Goal: Task Accomplishment & Management: Use online tool/utility

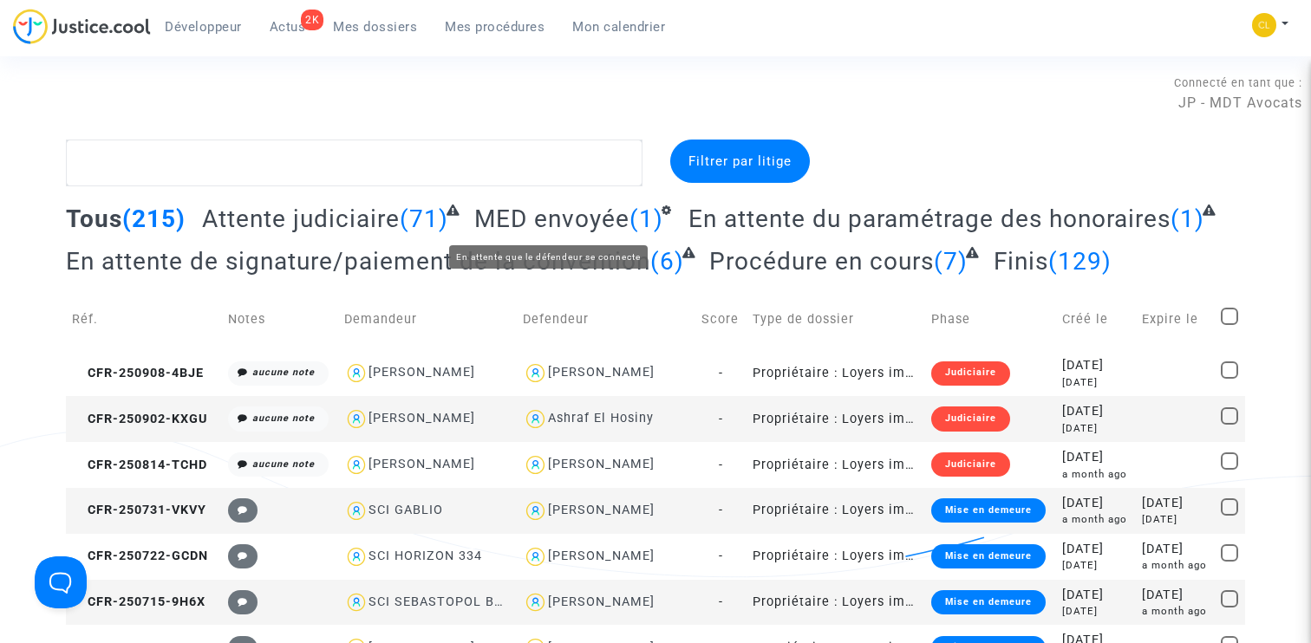
click at [698, 225] on span "En attente du paramétrage des honoraires" at bounding box center [929, 219] width 482 height 29
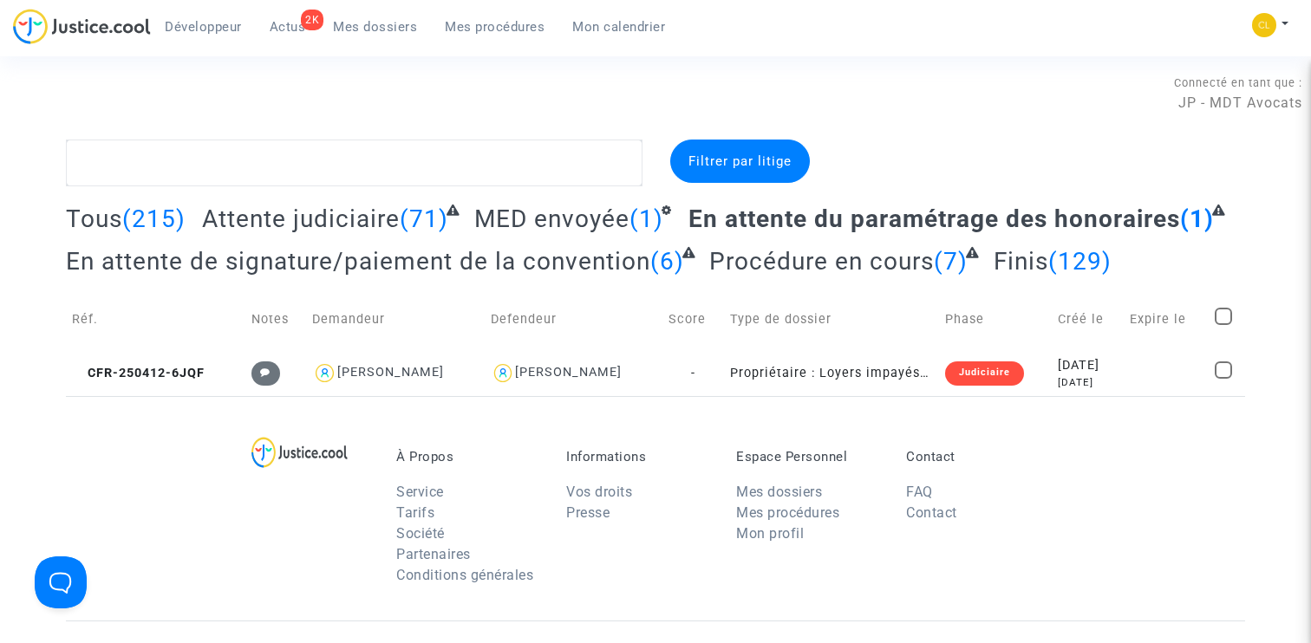
click at [158, 371] on span "CFR-250412-6JQF" at bounding box center [138, 373] width 133 height 15
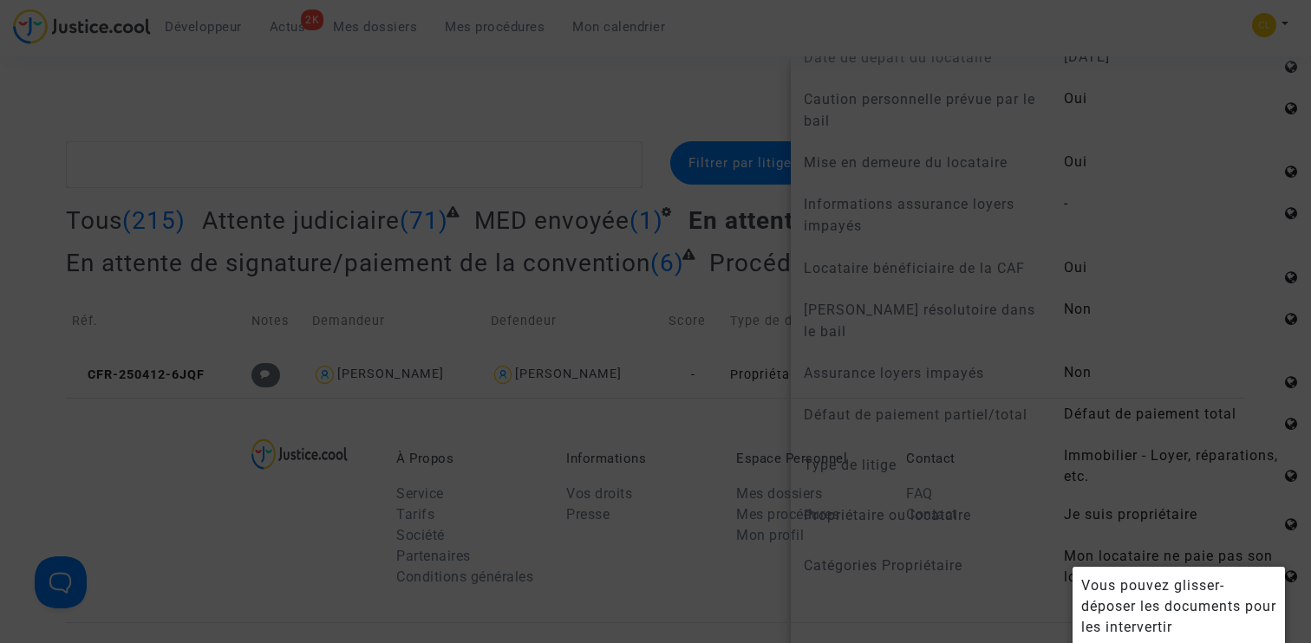
click at [1007, 460] on div at bounding box center [655, 321] width 1311 height 643
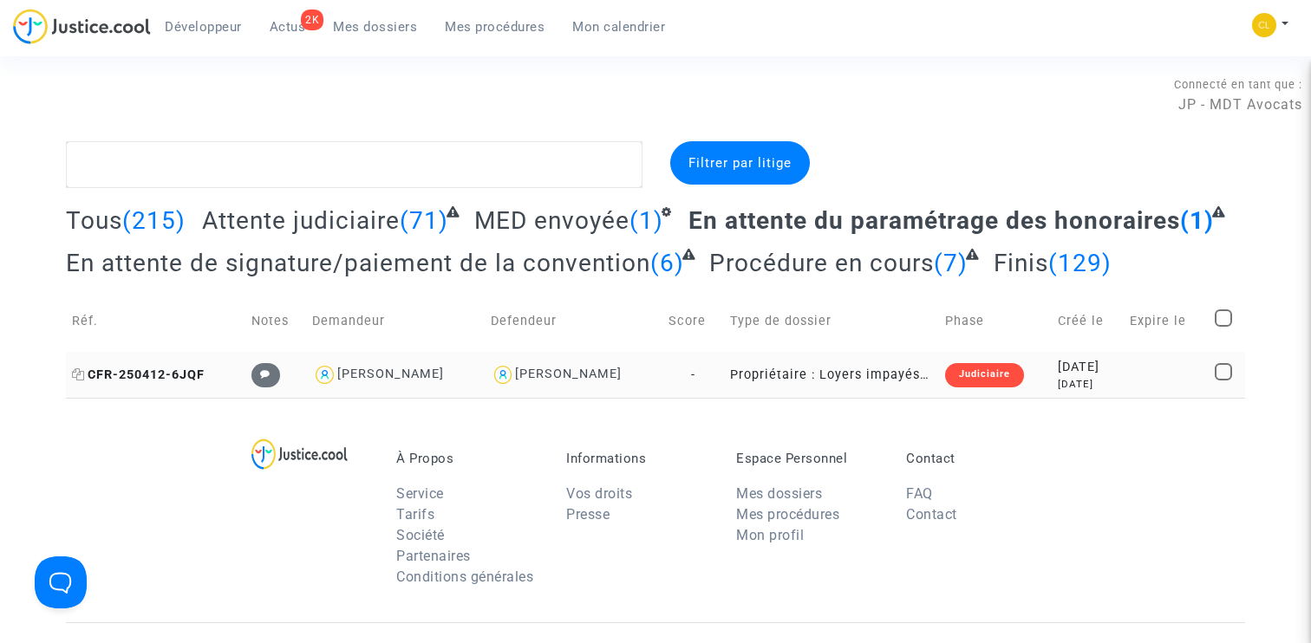
click at [175, 369] on span "CFR-250412-6JQF" at bounding box center [138, 375] width 133 height 15
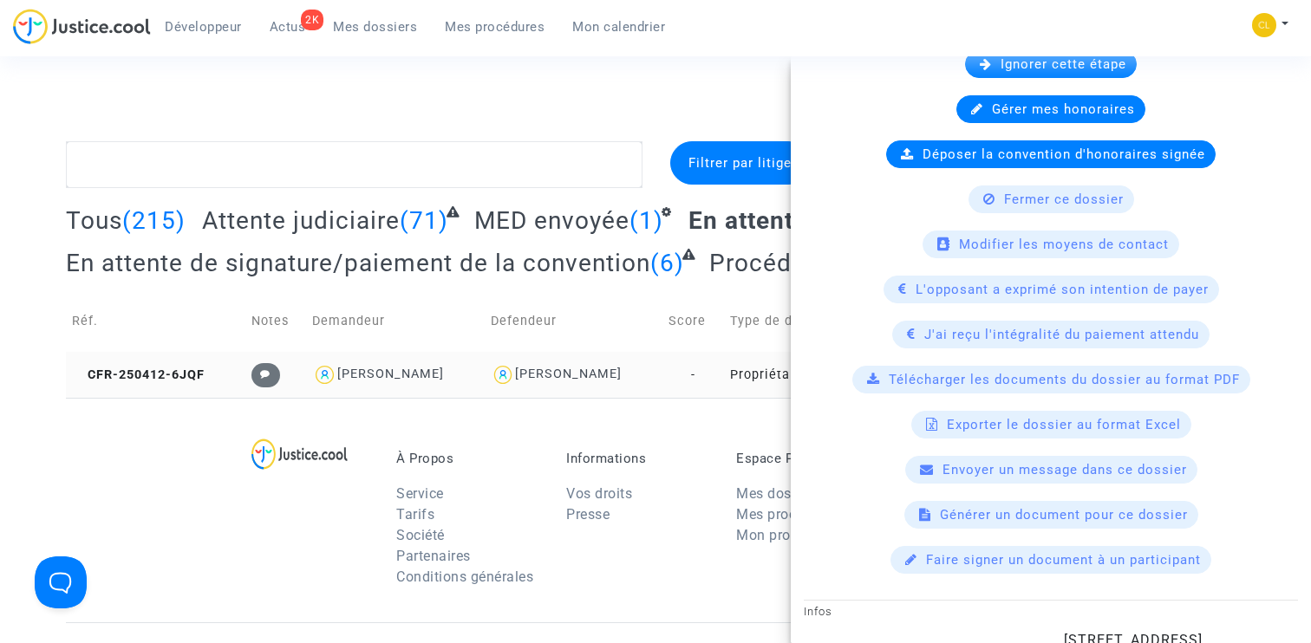
scroll to position [1073, 0]
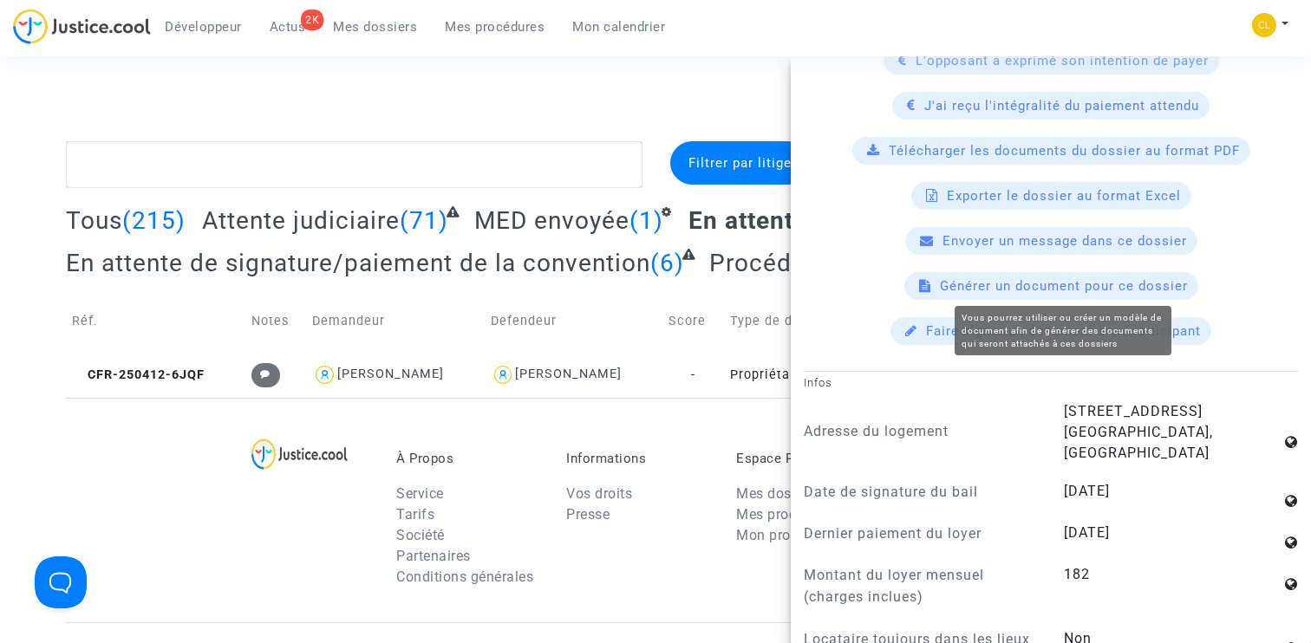
click at [1023, 288] on span "Générer un document pour ce dossier" at bounding box center [1064, 286] width 248 height 16
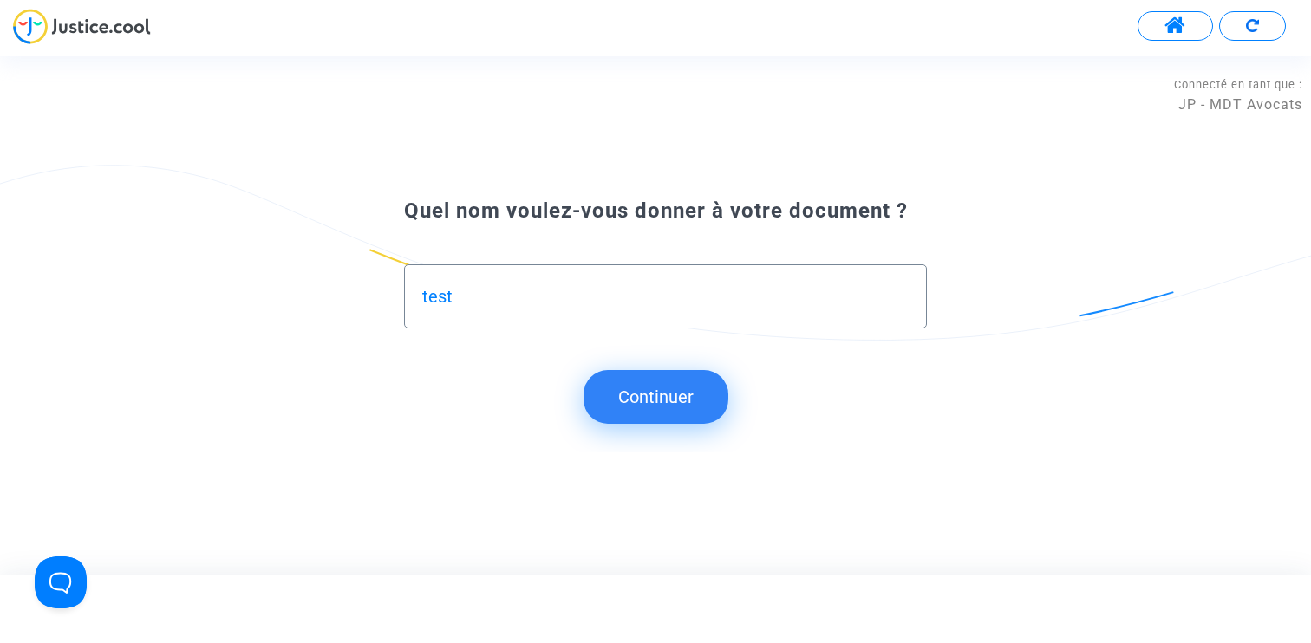
type input "test"
click at [662, 375] on button "Continuer" at bounding box center [656, 397] width 145 height 54
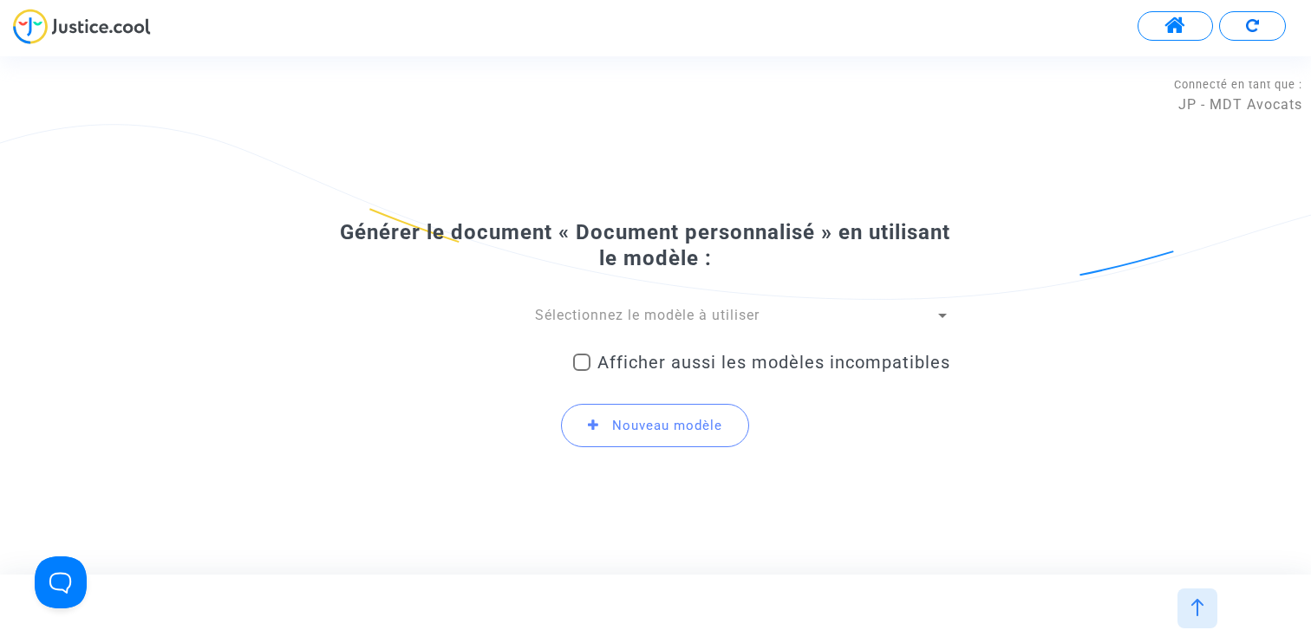
click at [622, 321] on span "Sélectionnez le modèle à utiliser" at bounding box center [647, 315] width 225 height 16
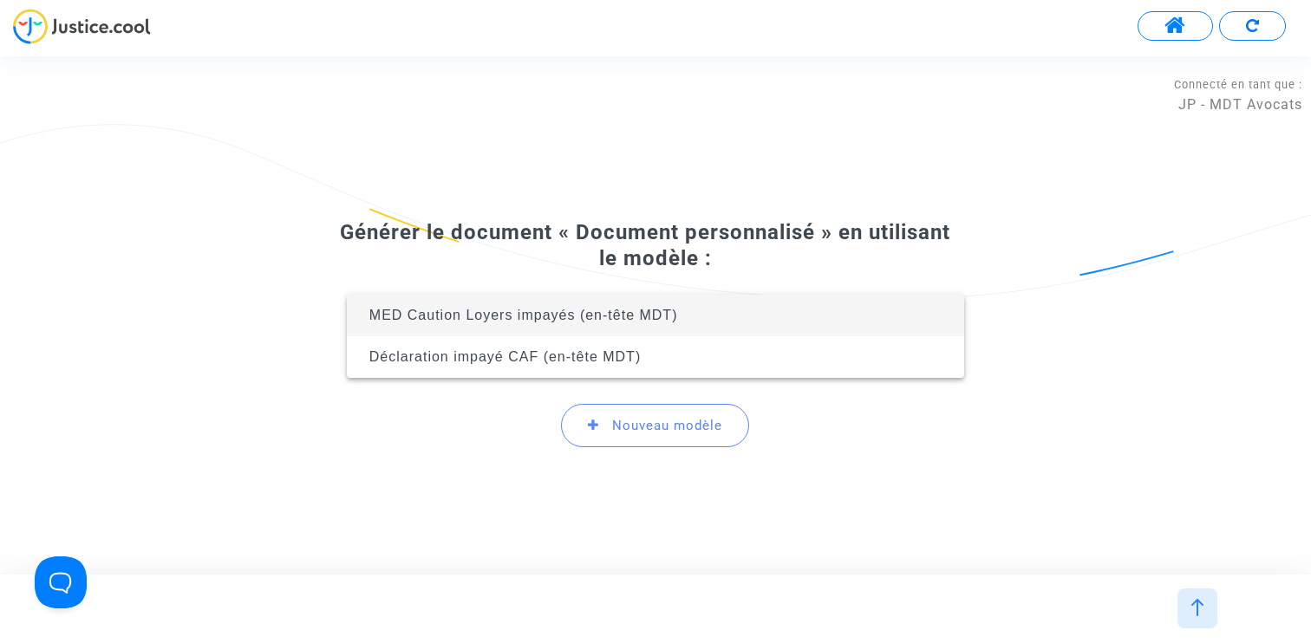
click at [613, 262] on div at bounding box center [655, 321] width 1311 height 643
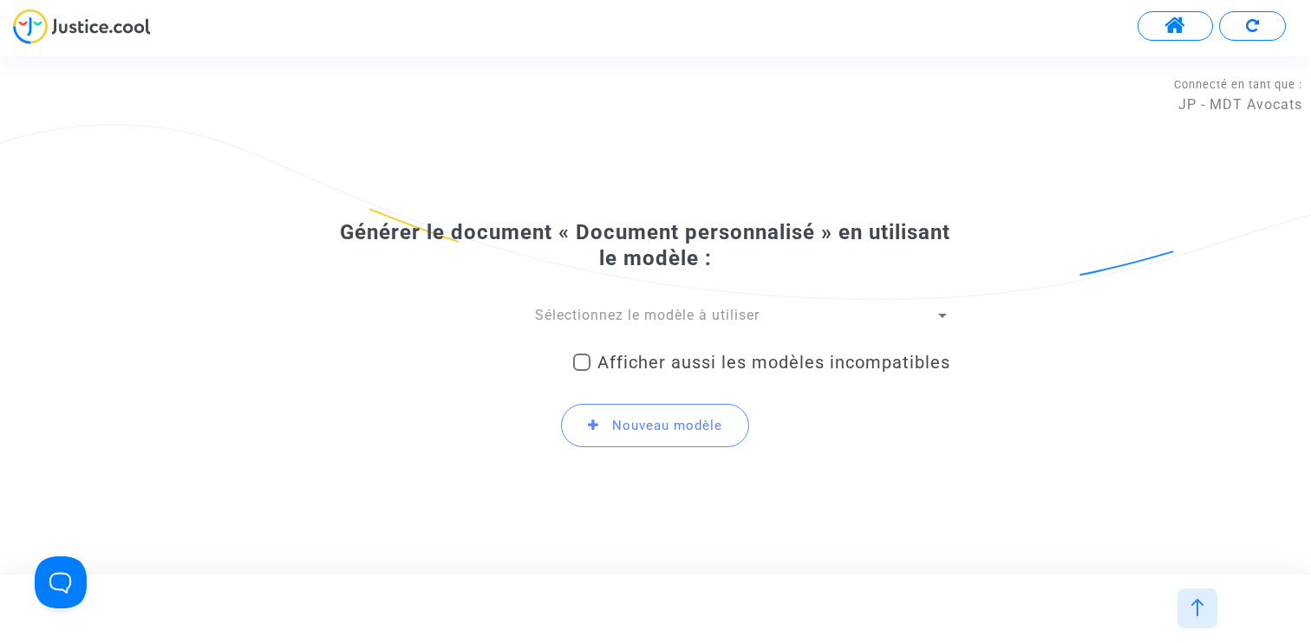
click at [733, 353] on span "Afficher aussi les modèles incompatibles" at bounding box center [773, 362] width 353 height 21
click at [582, 371] on input "Afficher aussi les modèles incompatibles" at bounding box center [581, 371] width 1 height 1
checkbox input "true"
click at [628, 314] on span "Sélectionnez le modèle à utiliser" at bounding box center [647, 315] width 225 height 16
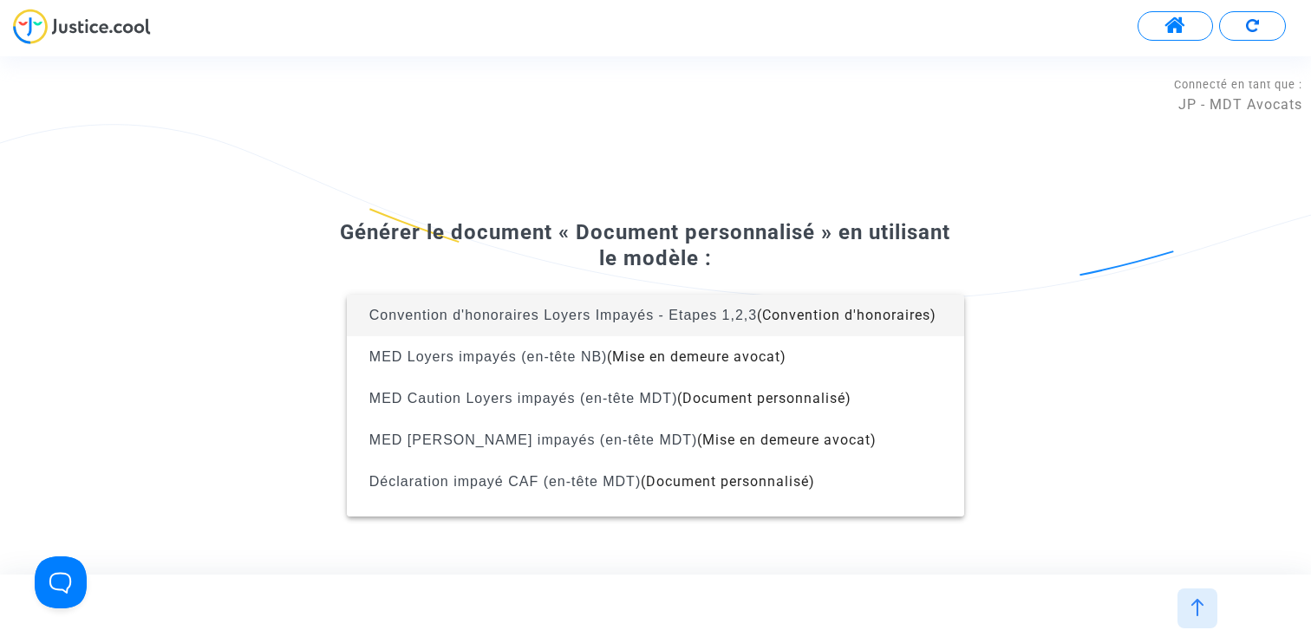
click at [617, 325] on span "Convention d'honoraires Loyers Impayés - Etapes 1,2,3 (Convention d'honoraires)" at bounding box center [656, 316] width 590 height 42
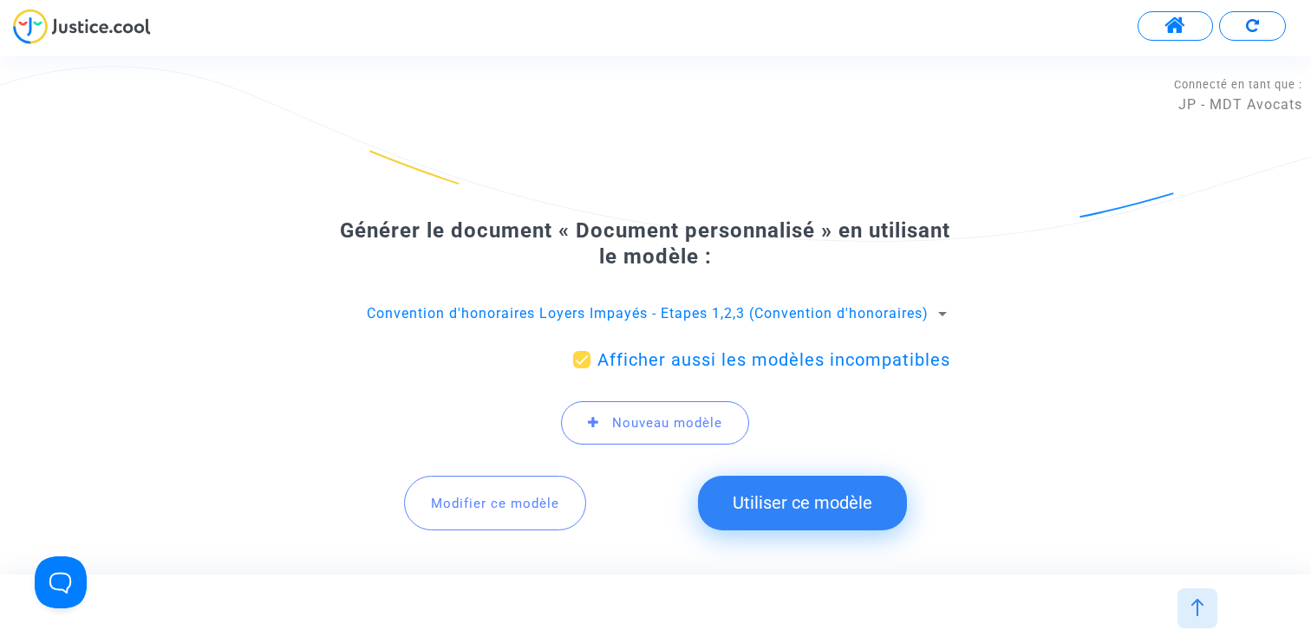
click at [498, 489] on button "Modifier ce modèle" at bounding box center [495, 503] width 182 height 54
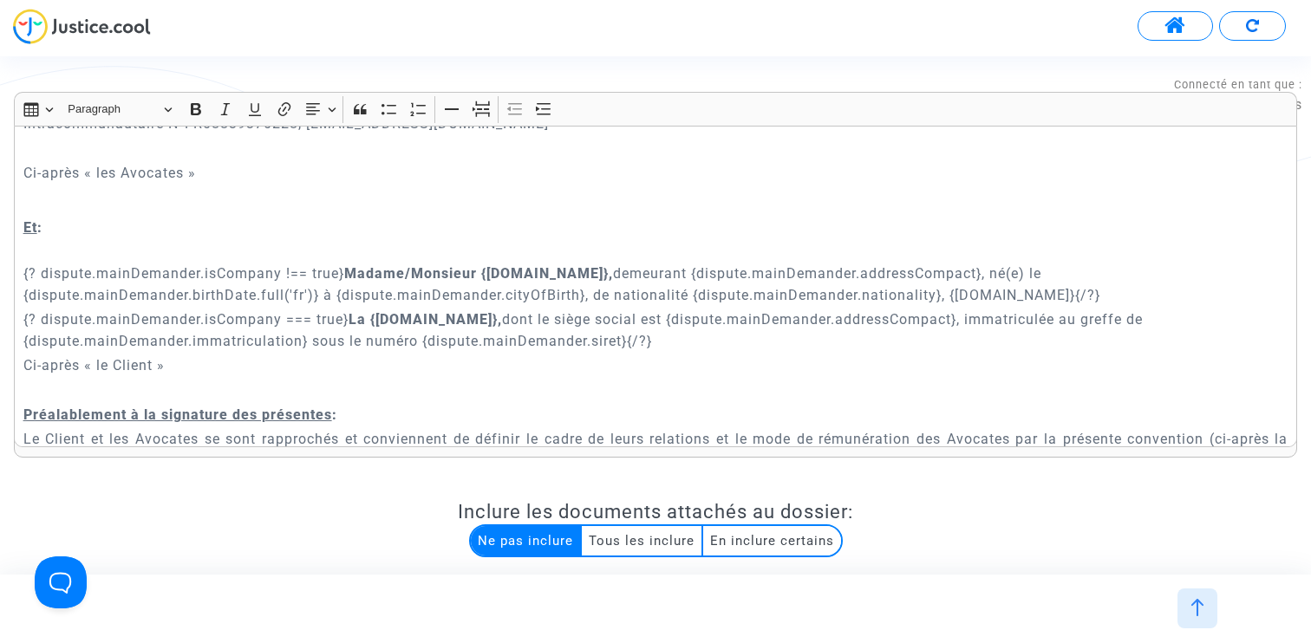
scroll to position [316, 0]
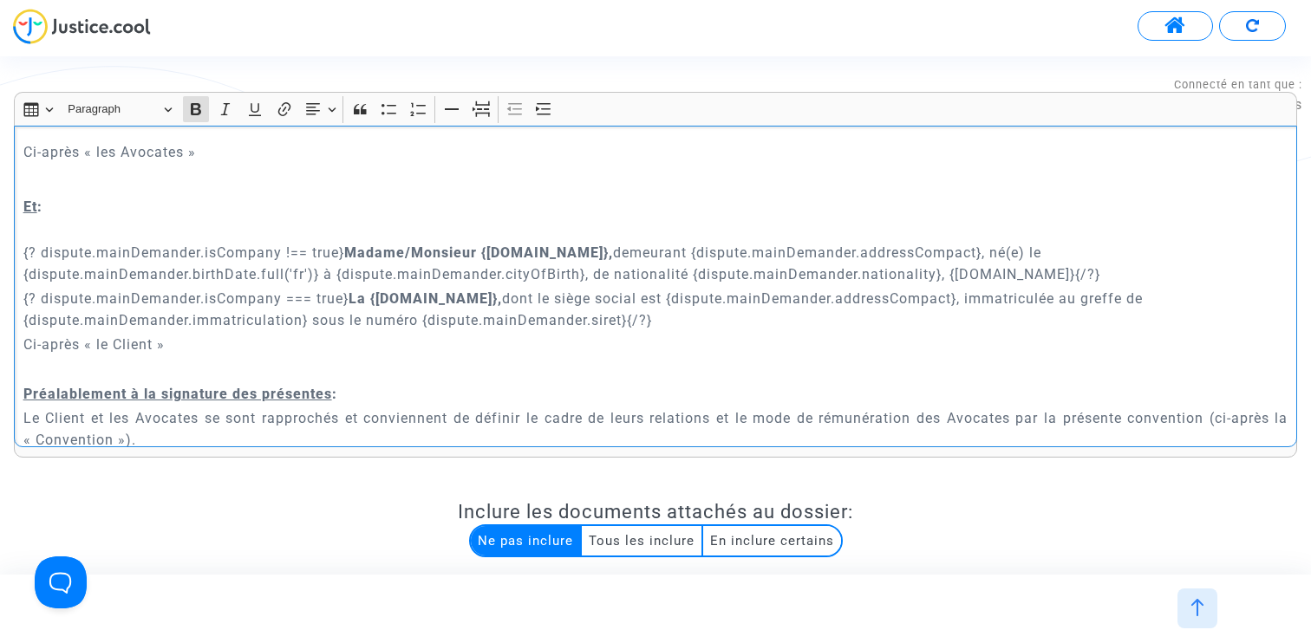
drag, startPoint x: 482, startPoint y: 249, endPoint x: 697, endPoint y: 251, distance: 215.0
click at [613, 251] on strong "Madame/Monsieur {[DOMAIN_NAME]}," at bounding box center [478, 253] width 269 height 16
copy strong "{[DOMAIN_NAME]}"
click at [597, 298] on p "{? dispute.mainDemander.isCompany === true} La {[DOMAIN_NAME]}, dont le siège s…" at bounding box center [655, 309] width 1265 height 43
drag, startPoint x: 481, startPoint y: 251, endPoint x: 695, endPoint y: 249, distance: 214.2
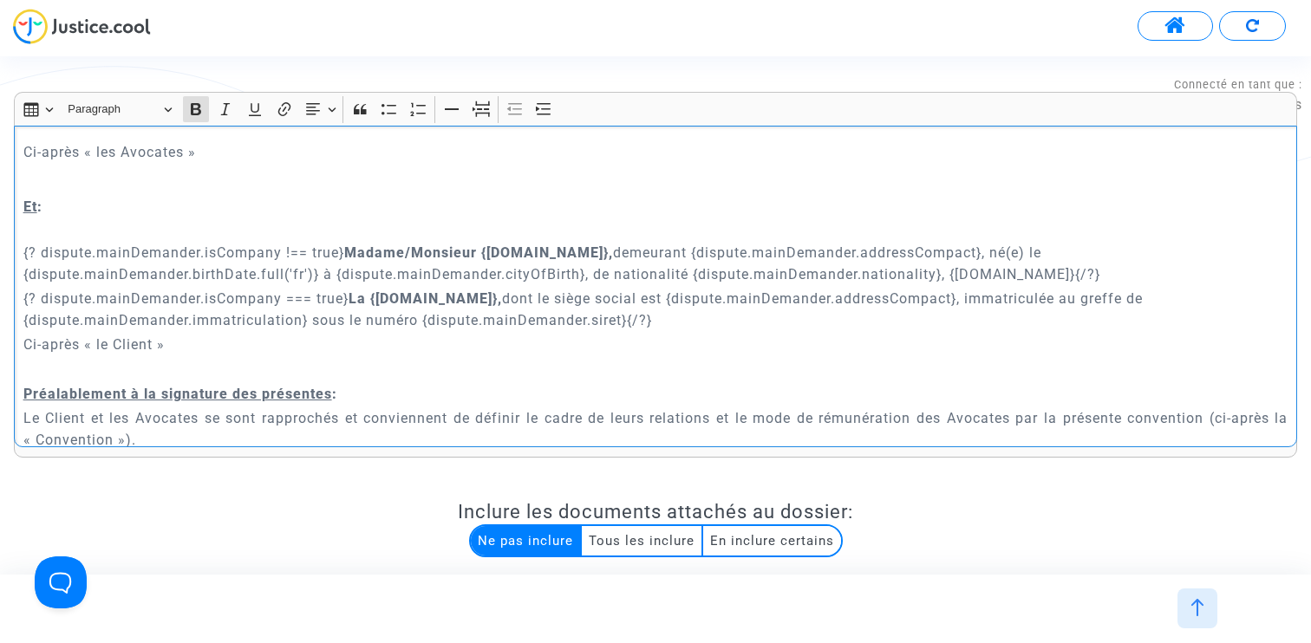
click at [613, 249] on strong "Madame/Monsieur {[DOMAIN_NAME]}," at bounding box center [478, 253] width 269 height 16
copy strong "{[DOMAIN_NAME]}"
click at [369, 297] on strong "La {[DOMAIN_NAME]}," at bounding box center [425, 298] width 153 height 16
click at [407, 249] on strong "Madame/Monsieur {[DOMAIN_NAME]}," at bounding box center [478, 253] width 269 height 16
click at [347, 251] on strong "Madame/Monsieur {[DOMAIN_NAME]}," at bounding box center [478, 253] width 269 height 16
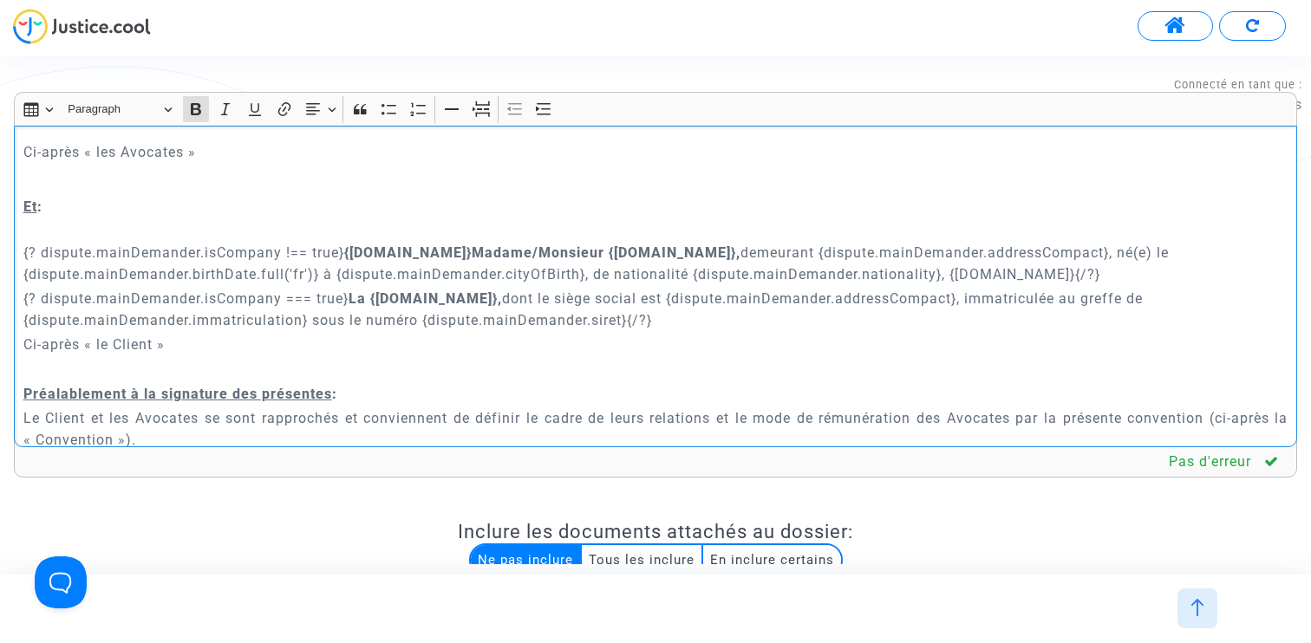
click at [545, 256] on strong "{[DOMAIN_NAME]}Madame/Monsieur {[DOMAIN_NAME]}," at bounding box center [542, 253] width 396 height 16
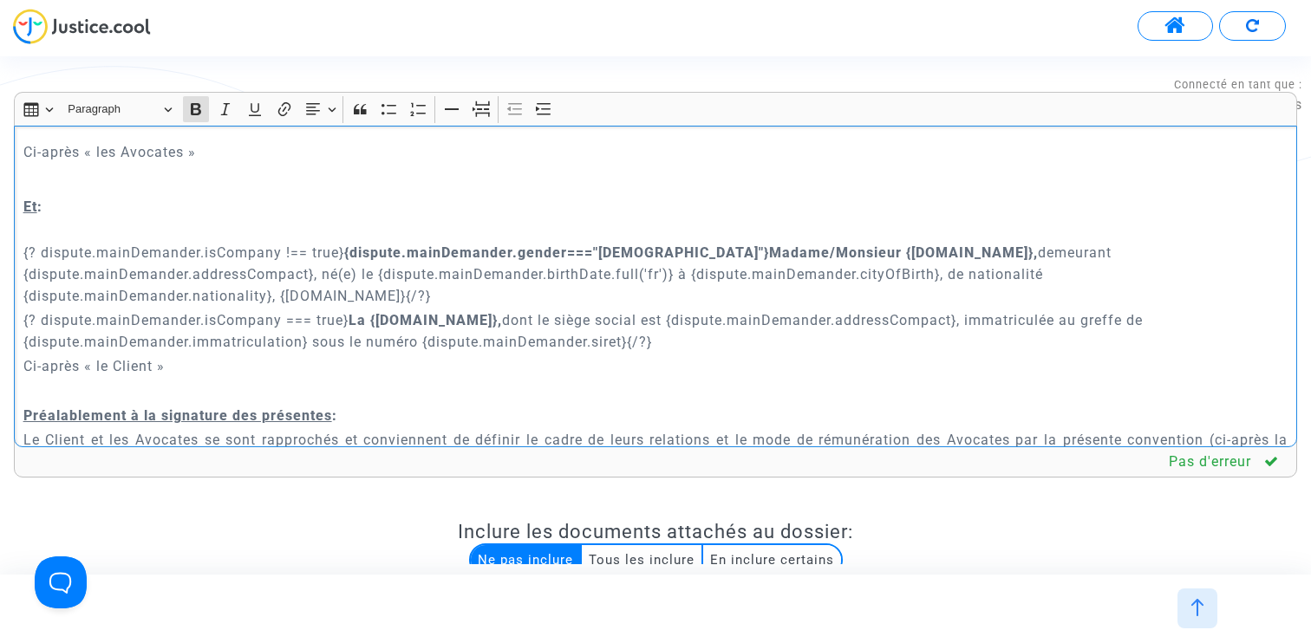
drag, startPoint x: 348, startPoint y: 249, endPoint x: 657, endPoint y: 249, distance: 309.5
click at [657, 249] on strong "{dispute.mainDemander.gender==="[DEMOGRAPHIC_DATA]"}Madame/Monsieur {[DOMAIN_NA…" at bounding box center [691, 253] width 694 height 16
copy strong "{dispute.mainDemander.gender==="[DEMOGRAPHIC_DATA]"}"
click at [200, 108] on icon "Editor toolbar" at bounding box center [195, 109] width 17 height 17
click at [352, 251] on p "{? dispute.mainDemander.isCompany !== true}{dispute.mainDemander.gender==="[DEM…" at bounding box center [655, 274] width 1265 height 65
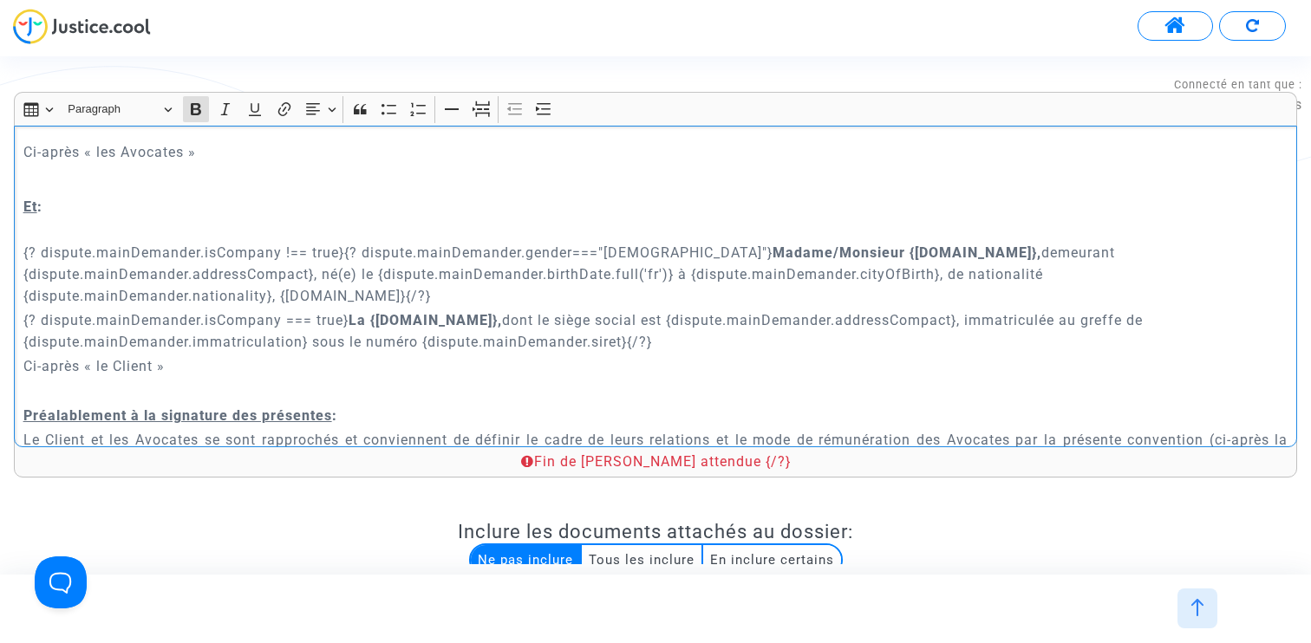
click at [773, 250] on strong "Madame/Monsieur {[DOMAIN_NAME]}," at bounding box center [907, 253] width 269 height 16
drag, startPoint x: 345, startPoint y: 253, endPoint x: 666, endPoint y: 250, distance: 320.8
click at [666, 250] on p "{? dispute.mainDemander.isCompany !== true}{? dispute.mainDemander.gender==="[D…" at bounding box center [655, 274] width 1265 height 65
copy p "{? dispute.mainDemander.gender==="[DEMOGRAPHIC_DATA]"}"
click at [773, 250] on strong "Madame{/?}/Monsieur {[DOMAIN_NAME]}," at bounding box center [919, 253] width 293 height 16
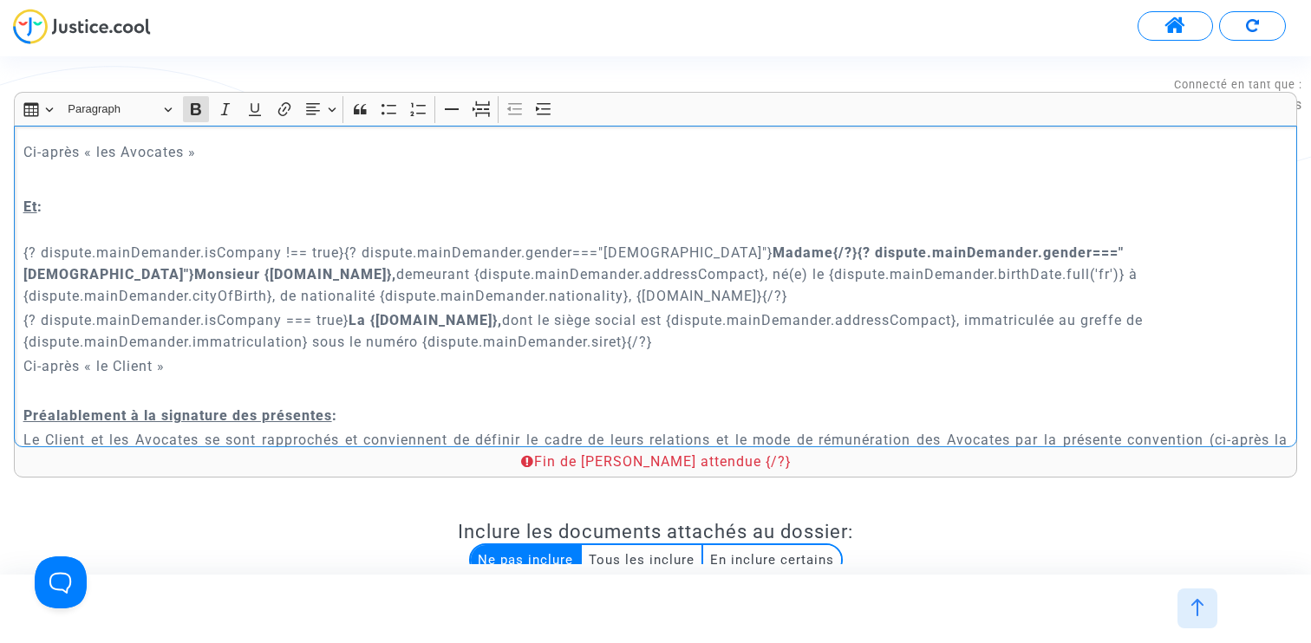
click at [1026, 251] on strong "Madame{/?}{? dispute.mainDemander.gender==="[DEMOGRAPHIC_DATA]"}Monsieur {[DOMA…" at bounding box center [573, 264] width 1100 height 38
click at [1169, 253] on p "{? dispute.mainDemander.isCompany !== true}{? dispute.mainDemander.gender==="[D…" at bounding box center [655, 274] width 1265 height 65
drag, startPoint x: 1249, startPoint y: 250, endPoint x: 667, endPoint y: 249, distance: 582.7
click at [667, 249] on p "{? dispute.mainDemander.isCompany !== true}{? dispute.mainDemander.gender==="[D…" at bounding box center [655, 274] width 1265 height 65
click at [202, 108] on icon "Editor toolbar" at bounding box center [195, 109] width 17 height 17
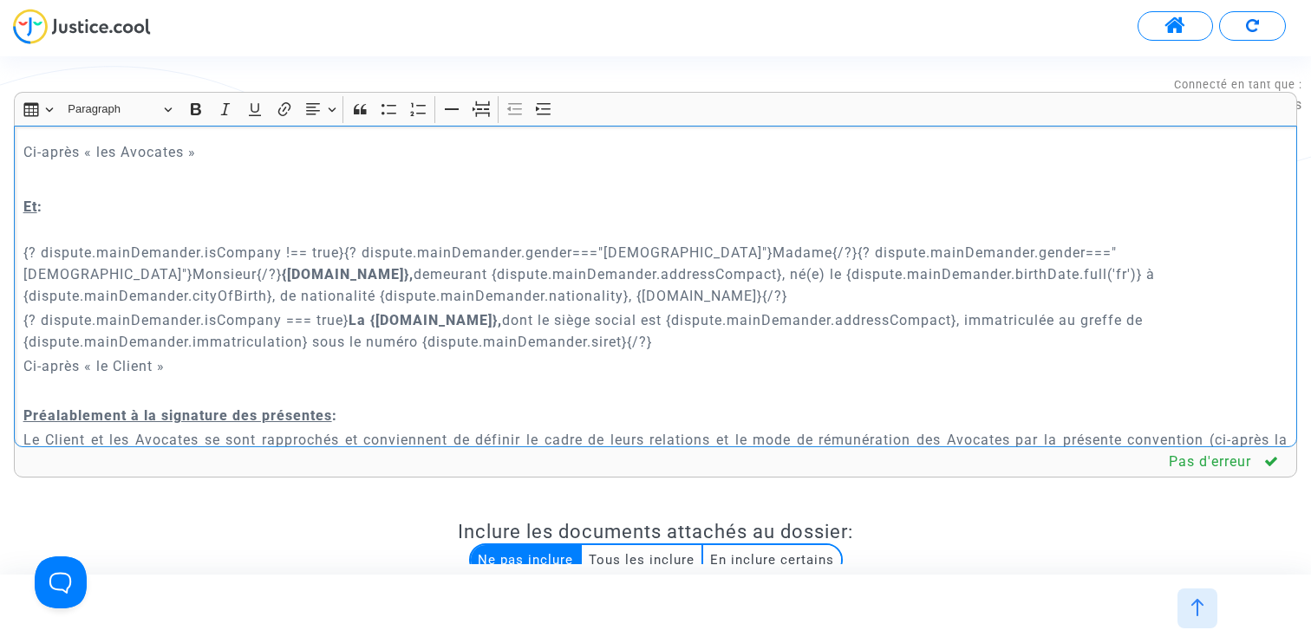
click at [1081, 254] on p "{? dispute.mainDemander.isCompany !== true}{? dispute.mainDemander.gender==="[D…" at bounding box center [655, 274] width 1265 height 65
click at [692, 246] on p "{? dispute.mainDemander.isCompany !== true}{? dispute.mainDemander.gender==="[D…" at bounding box center [655, 274] width 1265 height 65
click at [199, 113] on icon "Editor toolbar" at bounding box center [196, 109] width 10 height 12
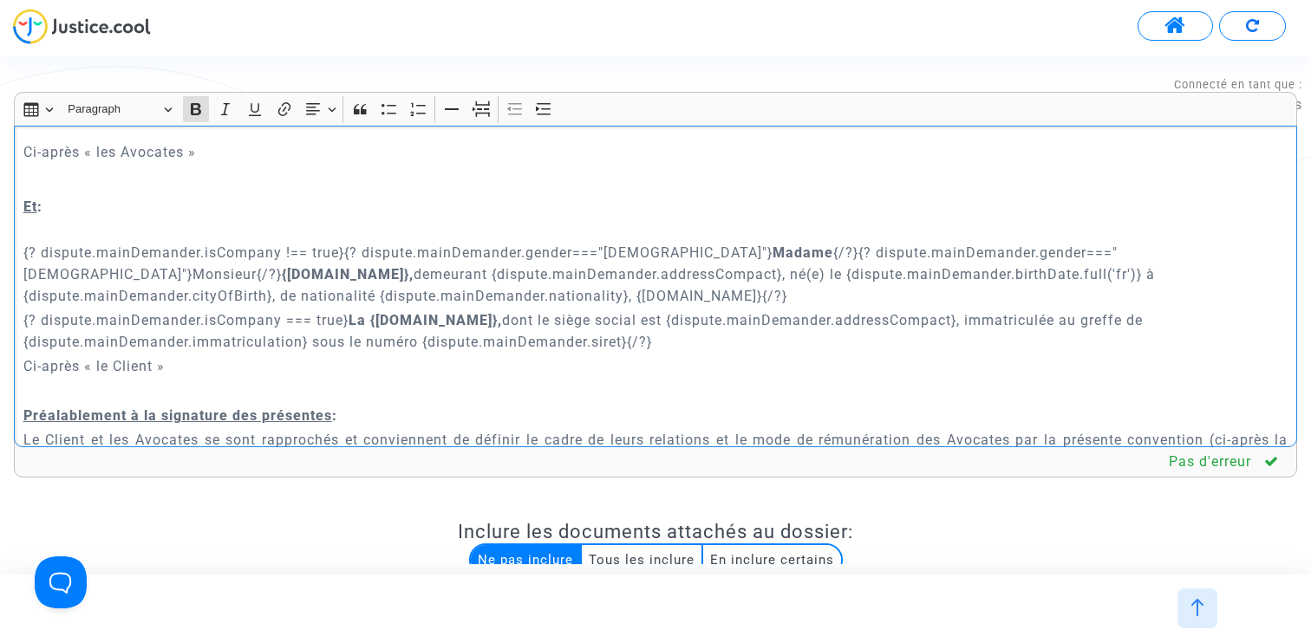
click at [1075, 251] on p "{? dispute.mainDemander.isCompany !== true}{? dispute.mainDemander.gender==="[D…" at bounding box center [655, 274] width 1265 height 65
click at [205, 110] on button "Bold (⌘B) Bold" at bounding box center [196, 109] width 26 height 26
click at [284, 269] on strong "{[DOMAIN_NAME]}," at bounding box center [350, 274] width 132 height 16
click at [493, 342] on p "{? dispute.mainDemander.isCompany === true} La {[DOMAIN_NAME]}, dont le siège s…" at bounding box center [655, 331] width 1265 height 43
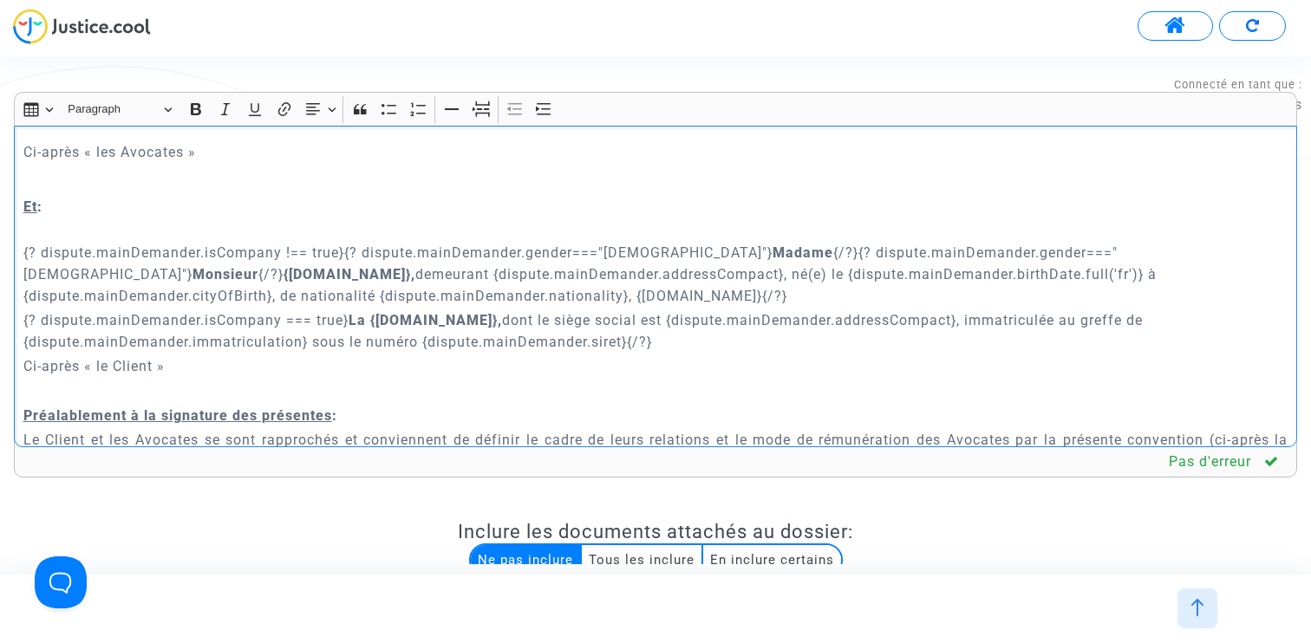
drag, startPoint x: 346, startPoint y: 250, endPoint x: 666, endPoint y: 251, distance: 320.0
click at [666, 251] on p "{? dispute.mainDemander.isCompany !== true}{? dispute.mainDemander.gender==="[D…" at bounding box center [655, 274] width 1265 height 65
copy p "{? dispute.mainDemander.gender==="[DEMOGRAPHIC_DATA]"}"
click at [664, 272] on p "{? dispute.mainDemander.isCompany !== true}{? dispute.mainDemander.gender==="[D…" at bounding box center [655, 274] width 1265 height 65
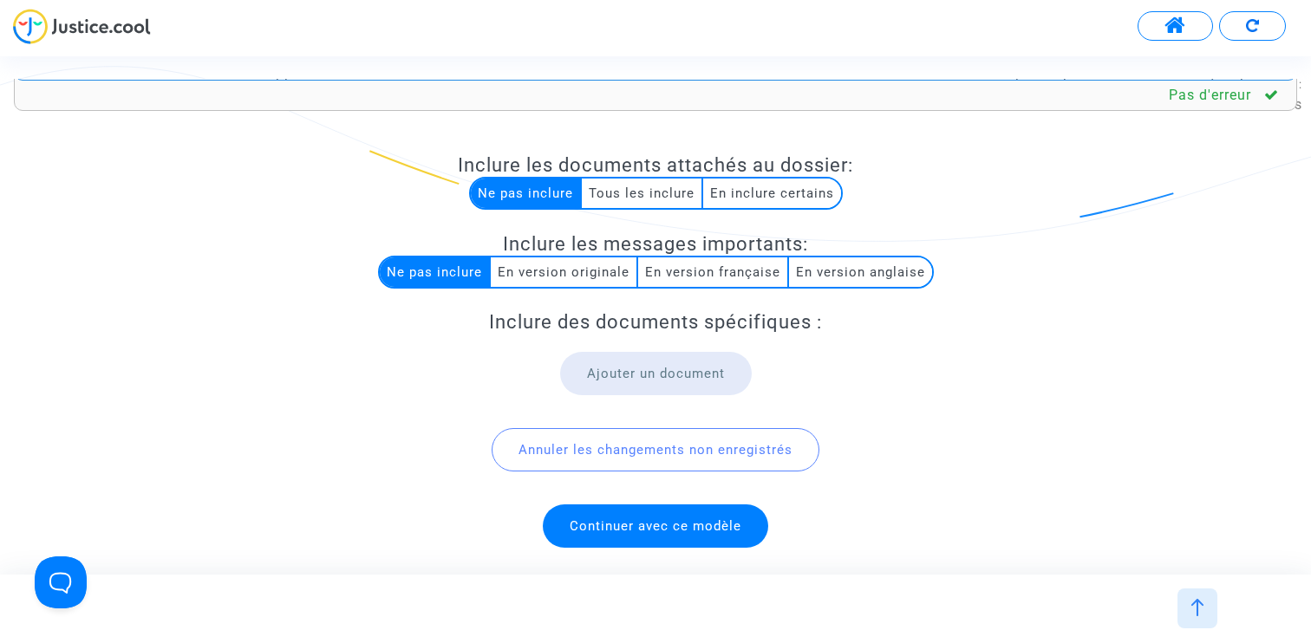
click at [685, 532] on span "Continuer avec ce modèle" at bounding box center [655, 526] width 225 height 43
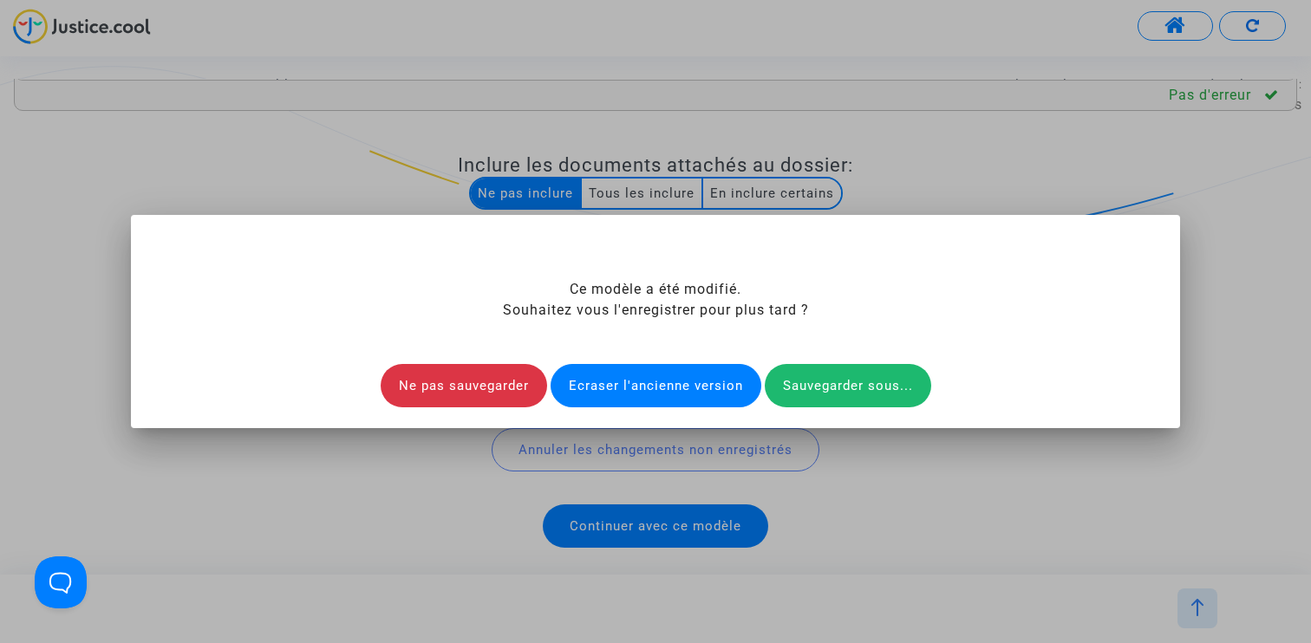
click at [693, 383] on div "Ecraser l'ancienne version" at bounding box center [656, 385] width 211 height 43
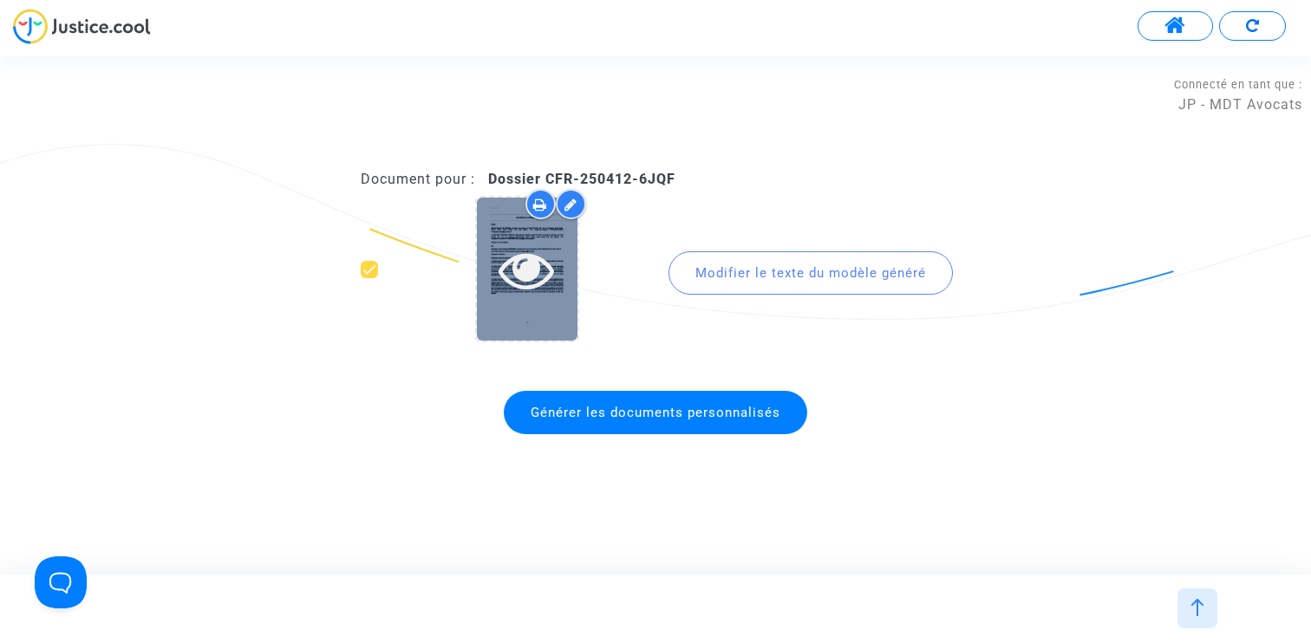
click at [514, 273] on icon at bounding box center [527, 269] width 56 height 55
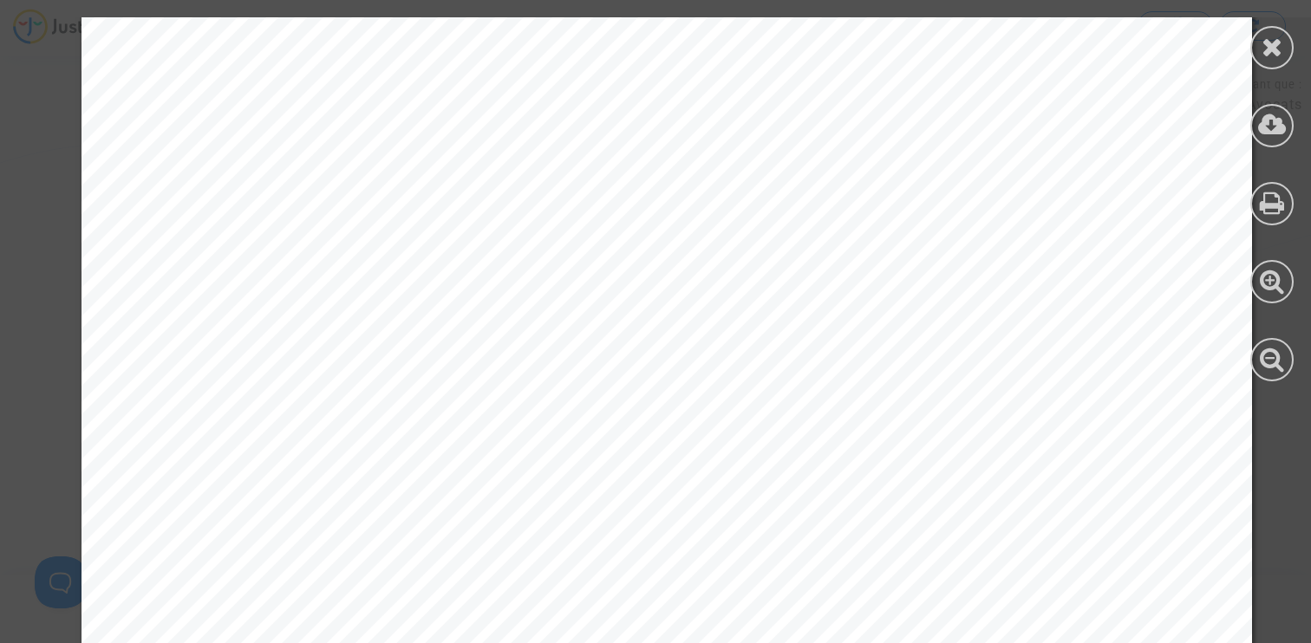
scroll to position [140, 0]
click at [1267, 35] on icon at bounding box center [1273, 47] width 22 height 26
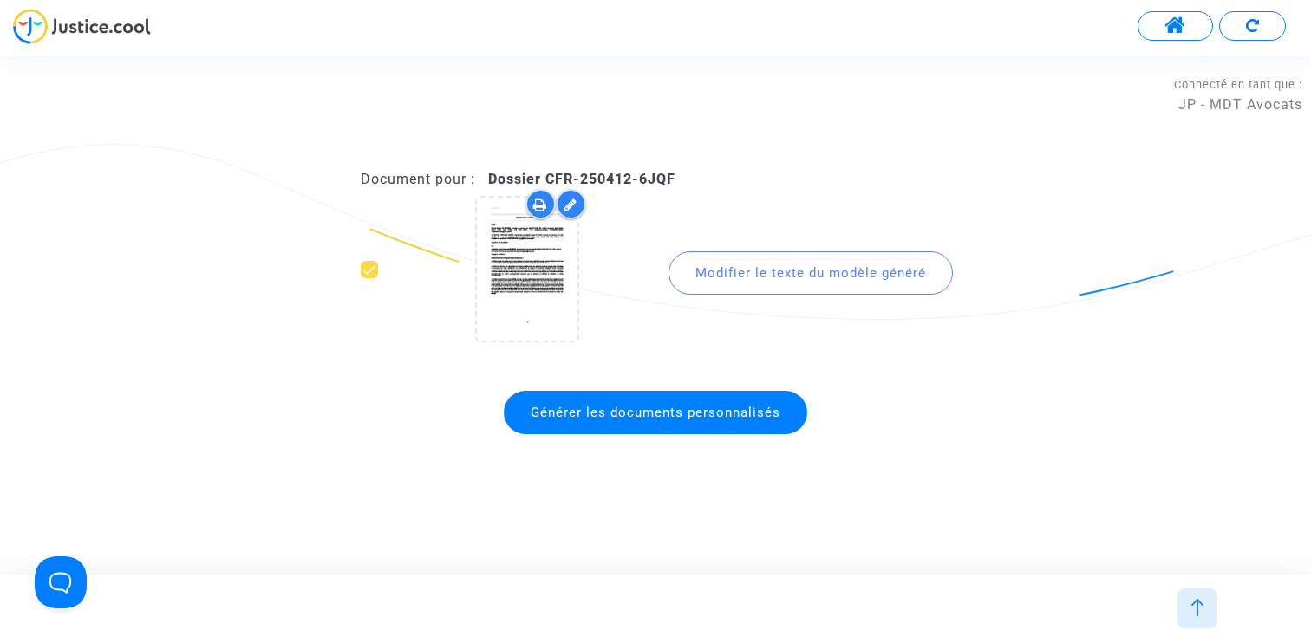
click at [1164, 30] on button at bounding box center [1175, 25] width 75 height 29
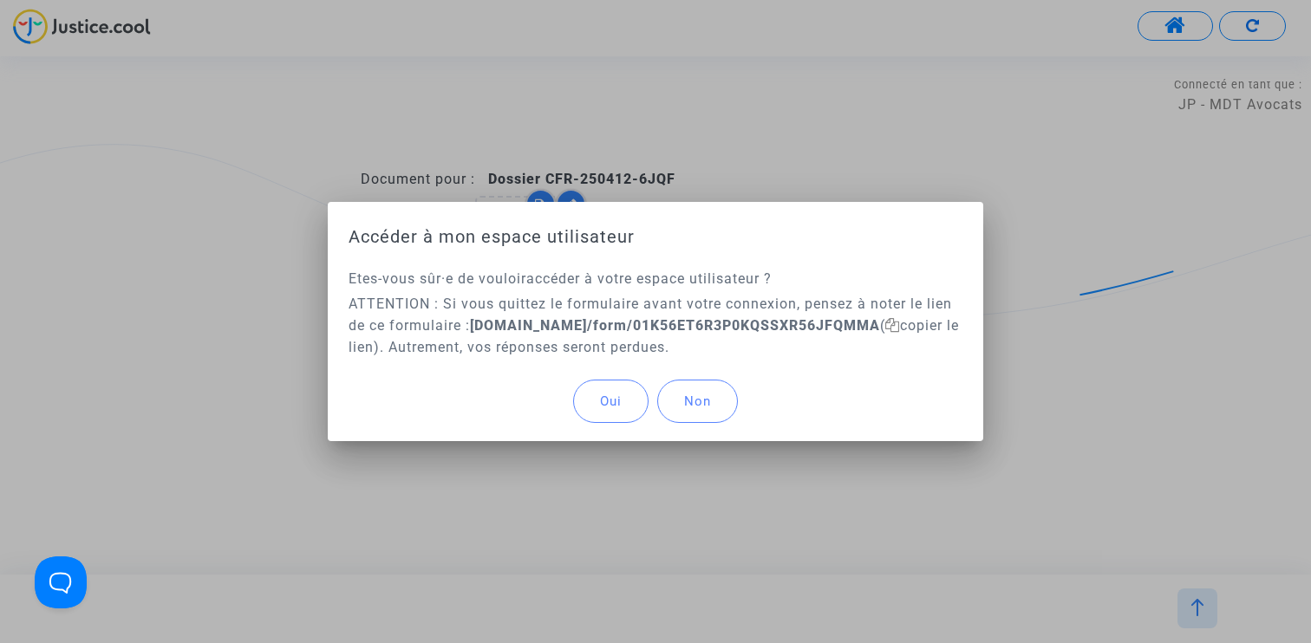
click at [618, 394] on span "Oui" at bounding box center [611, 402] width 22 height 16
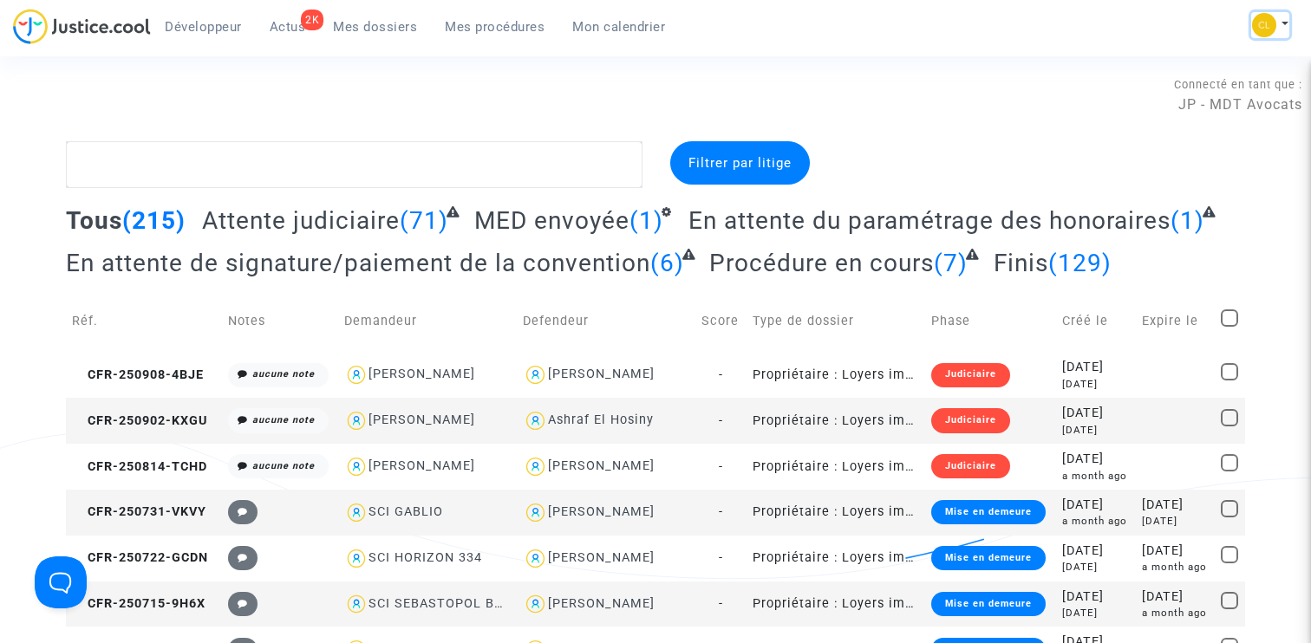
click at [1266, 23] on img at bounding box center [1264, 25] width 24 height 24
click at [1200, 88] on link "Changer de compte" at bounding box center [1200, 89] width 175 height 28
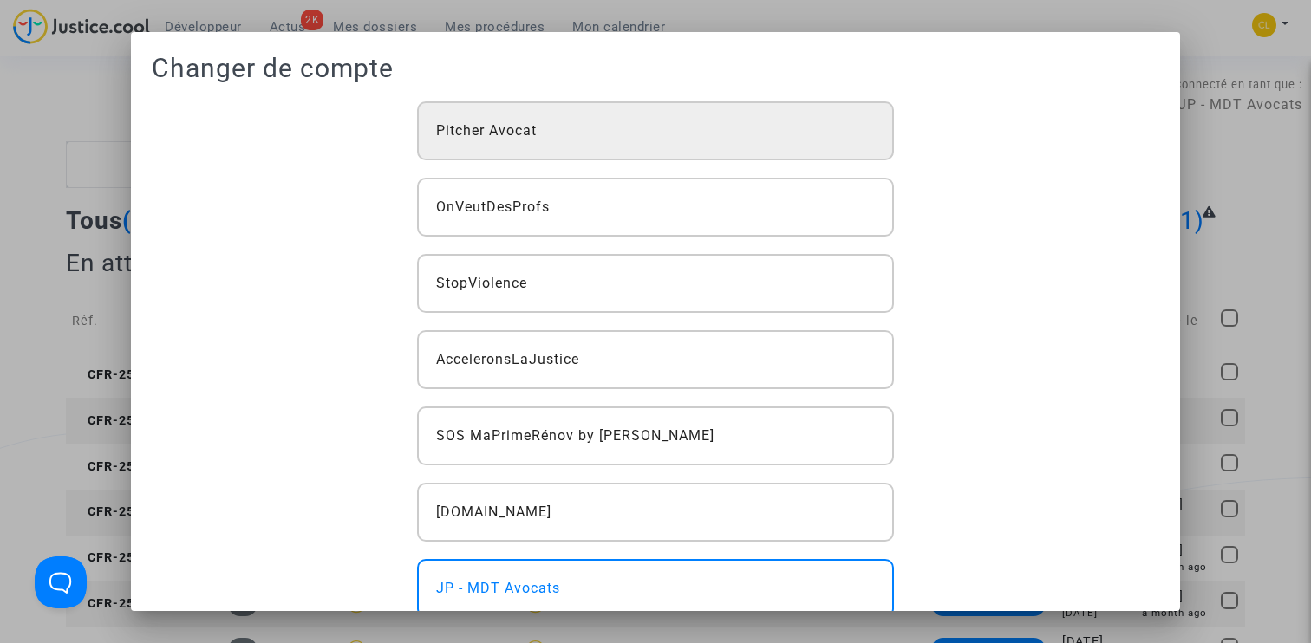
click at [707, 151] on div "Pitcher Avocat" at bounding box center [656, 130] width 478 height 59
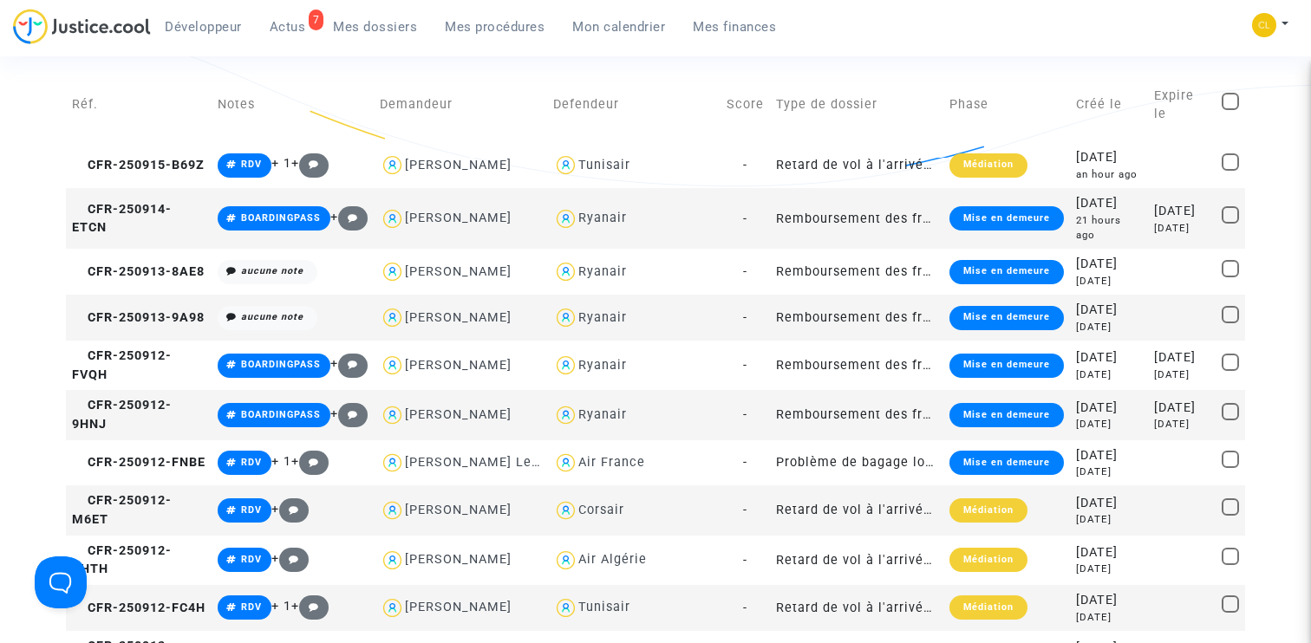
scroll to position [450, 0]
